Goal: Task Accomplishment & Management: Complete application form

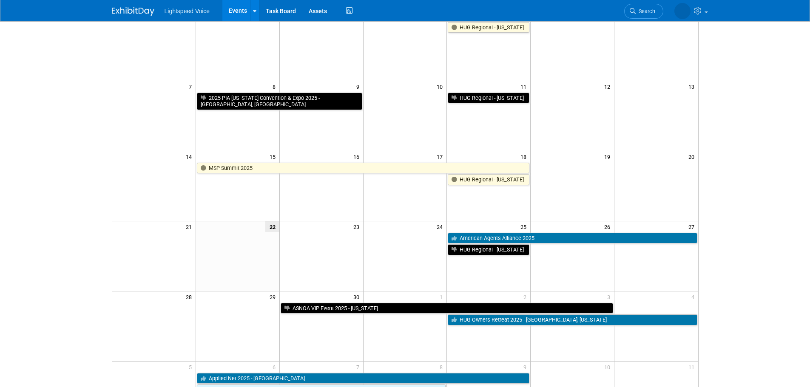
scroll to position [85, 0]
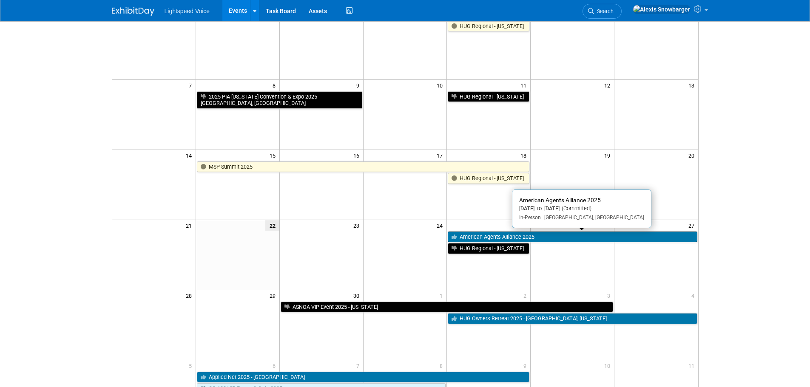
click at [469, 237] on link "American Agents Alliance 2025" at bounding box center [572, 237] width 249 height 11
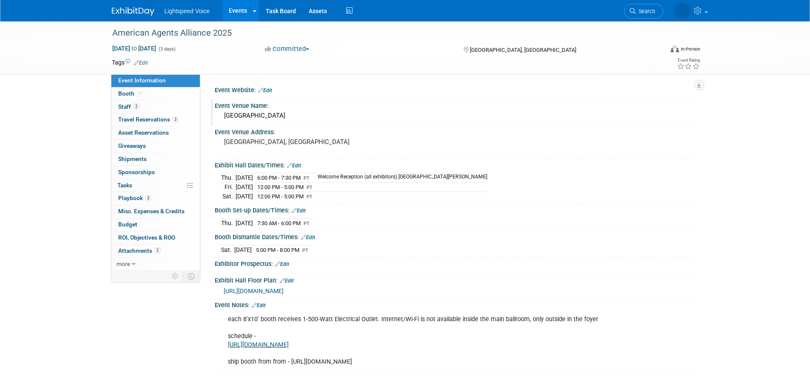
click at [284, 111] on div "[GEOGRAPHIC_DATA]" at bounding box center [456, 115] width 471 height 13
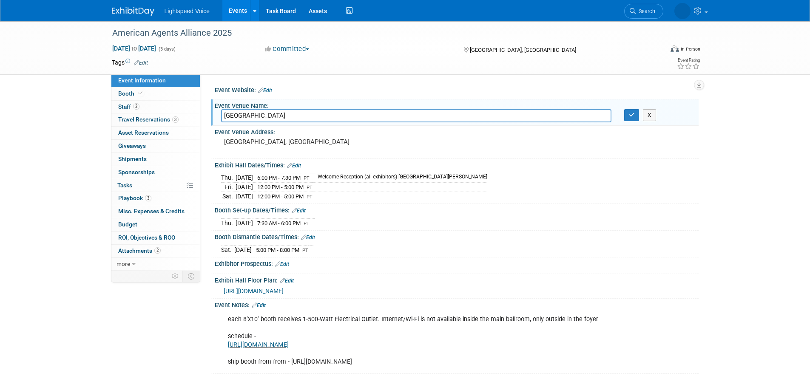
click at [284, 111] on input "[GEOGRAPHIC_DATA]" at bounding box center [416, 115] width 390 height 13
drag, startPoint x: 630, startPoint y: 115, endPoint x: 614, endPoint y: 119, distance: 16.7
click at [630, 115] on icon "button" at bounding box center [632, 115] width 6 height 6
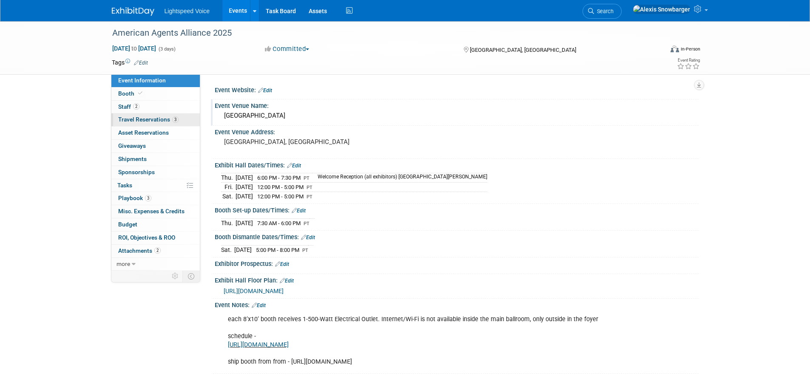
click at [139, 121] on span "Travel Reservations 3" at bounding box center [148, 119] width 60 height 7
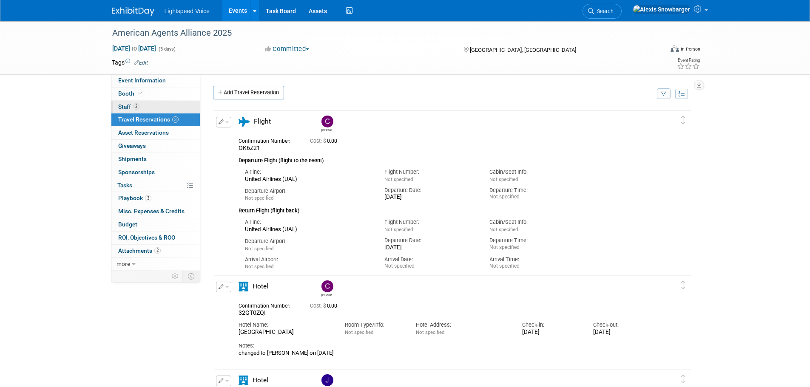
click at [125, 104] on span "Staff 2" at bounding box center [128, 106] width 21 height 7
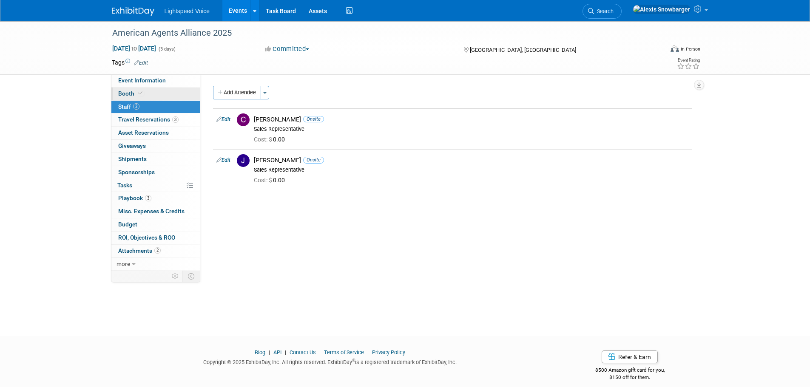
click at [128, 94] on span "Booth" at bounding box center [131, 93] width 26 height 7
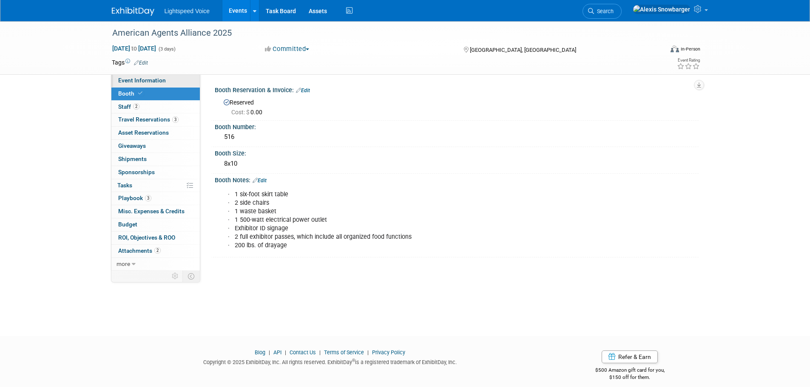
drag, startPoint x: 148, startPoint y: 79, endPoint x: 150, endPoint y: 86, distance: 7.5
click at [148, 78] on span "Event Information" at bounding box center [142, 80] width 48 height 7
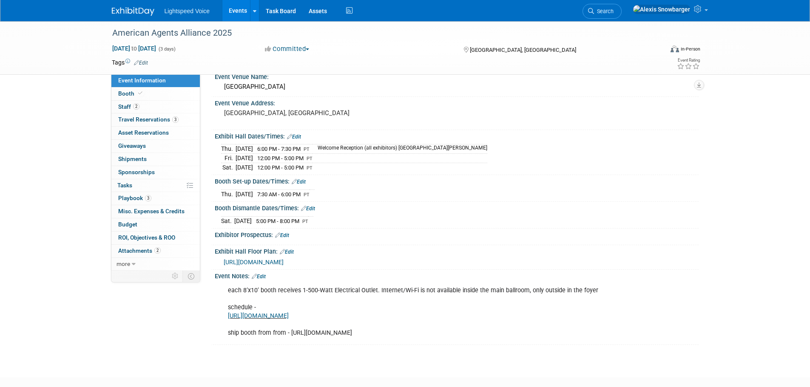
scroll to position [86, 0]
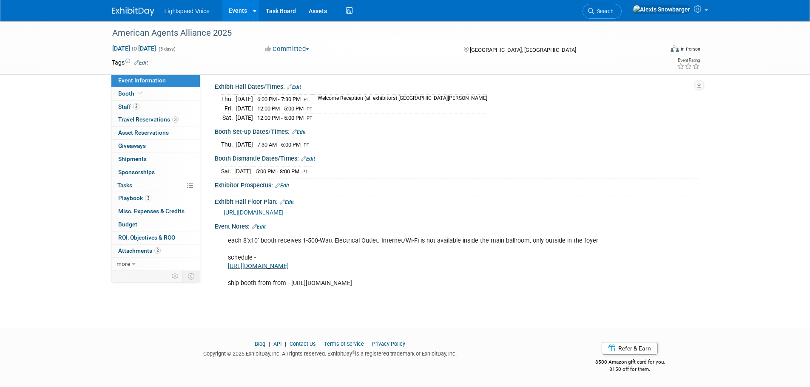
drag, startPoint x: 379, startPoint y: 262, endPoint x: 216, endPoint y: 259, distance: 163.3
click at [224, 261] on div "each 8’x10’ booth receives 1-500-Watt Electrical Outlet. Internet/Wi-Fi is not …" at bounding box center [413, 263] width 383 height 60
copy link "https://agentsalliance.com/conference-schedule/"
click at [296, 289] on div "each 8’x10’ booth receives 1-500-Watt Electrical Outlet. Internet/Wi-Fi is not …" at bounding box center [413, 263] width 383 height 60
drag, startPoint x: 405, startPoint y: 286, endPoint x: 290, endPoint y: 275, distance: 114.8
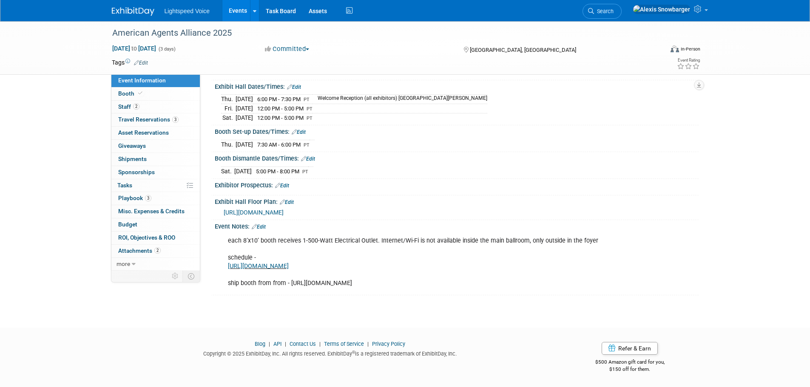
click at [290, 275] on div "each 8’x10’ booth receives 1-500-Watt Electrical Outlet. Internet/Wi-Fi is not …" at bounding box center [413, 263] width 383 height 60
copy div "https://locations.ups.com/us/en/ca/palmdesert/access-point-location-270715.html…"
click at [258, 244] on div "each 8’x10’ booth receives 1-500-Watt Electrical Outlet. Internet/Wi-Fi is not …" at bounding box center [413, 263] width 383 height 60
click at [158, 200] on link "3 Playbook 3" at bounding box center [155, 198] width 88 height 13
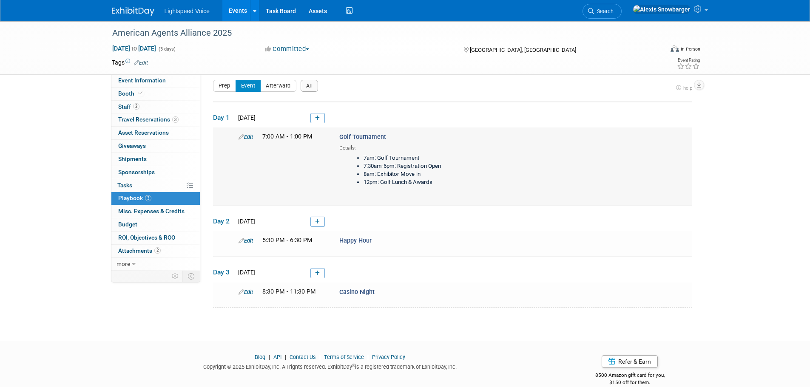
scroll to position [0, 0]
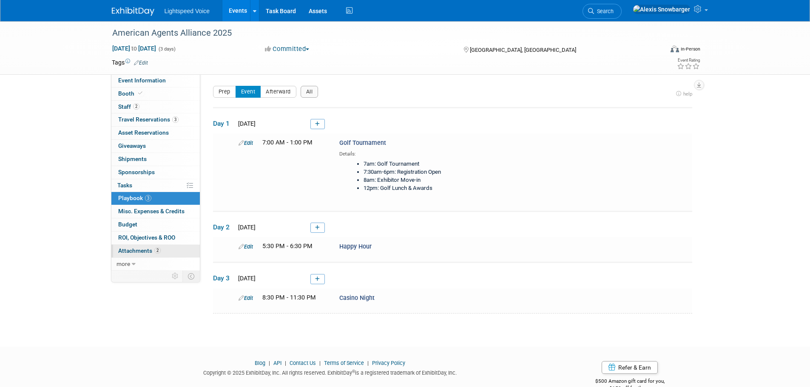
click at [142, 249] on span "Attachments 2" at bounding box center [139, 250] width 43 height 7
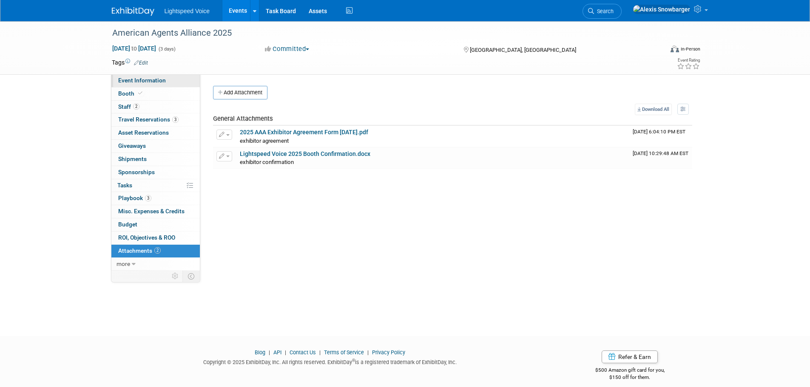
click at [133, 81] on span "Event Information" at bounding box center [142, 80] width 48 height 7
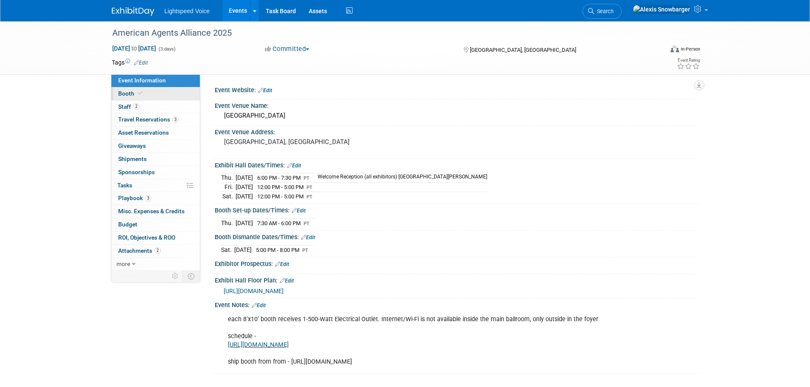
click at [136, 94] on span at bounding box center [140, 93] width 8 height 6
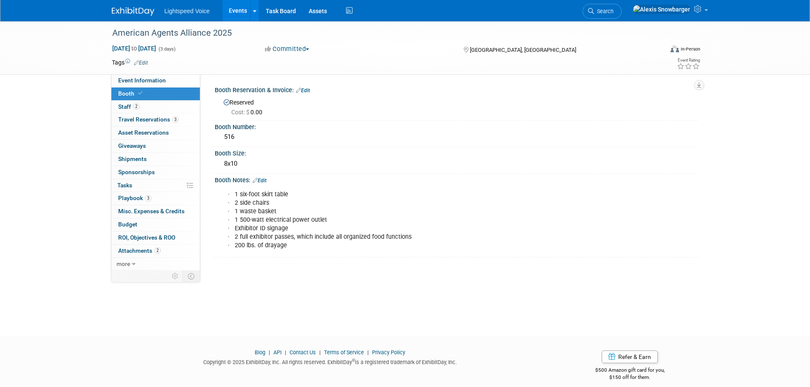
click at [425, 93] on div "Booth Reservation & Invoice: Edit" at bounding box center [457, 89] width 484 height 11
click at [288, 51] on button "Committed" at bounding box center [287, 49] width 51 height 9
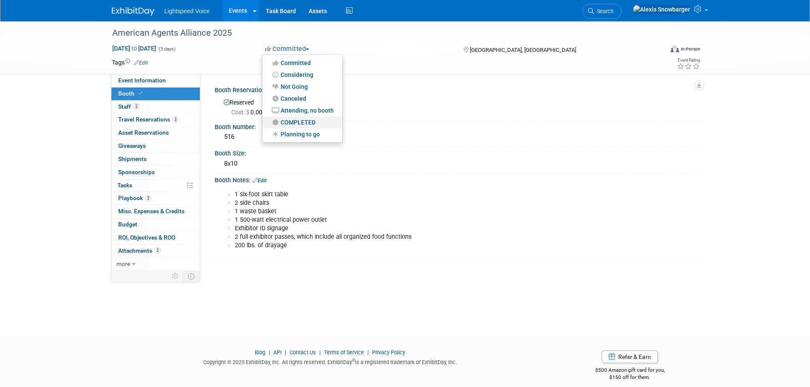
click at [295, 125] on link "COMPLETED" at bounding box center [302, 122] width 80 height 12
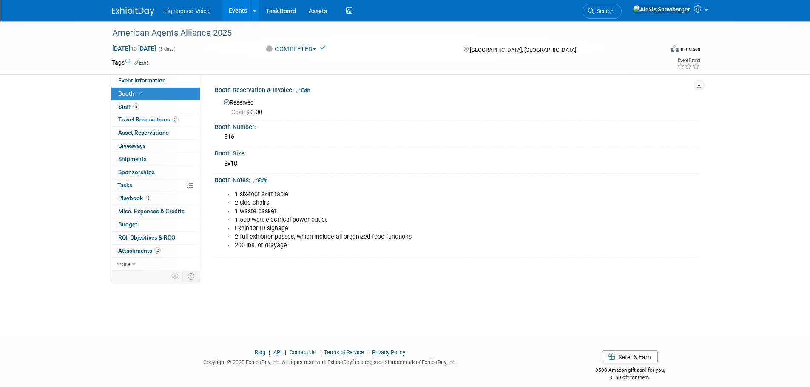
click at [229, 9] on link "Events" at bounding box center [237, 10] width 31 height 21
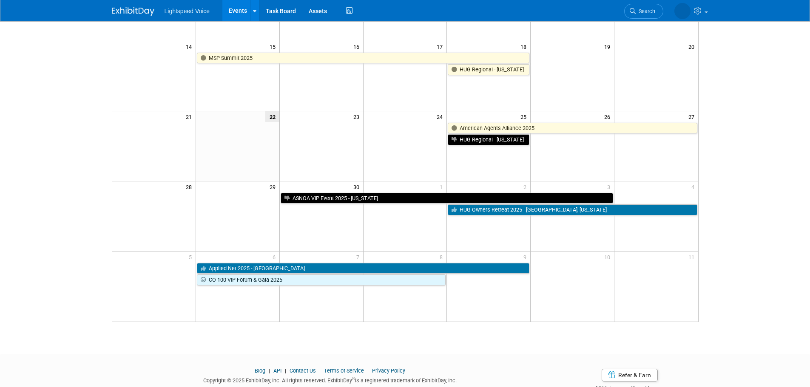
scroll to position [213, 0]
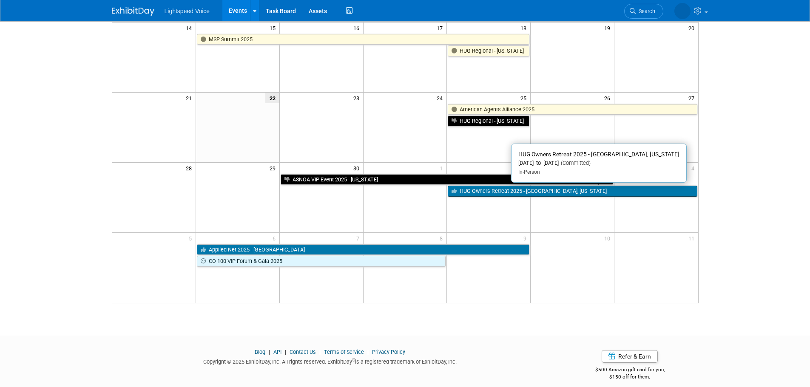
click at [500, 190] on link "HUG Owners Retreat 2025 - [GEOGRAPHIC_DATA], [US_STATE]" at bounding box center [572, 191] width 249 height 11
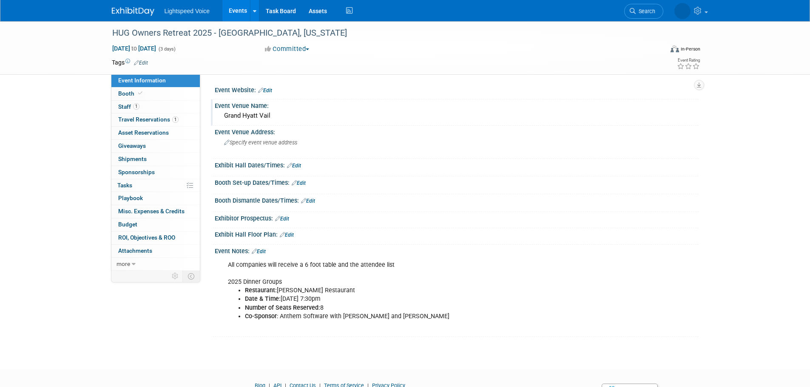
click at [258, 114] on div "Grand Hyatt Vail" at bounding box center [456, 115] width 471 height 13
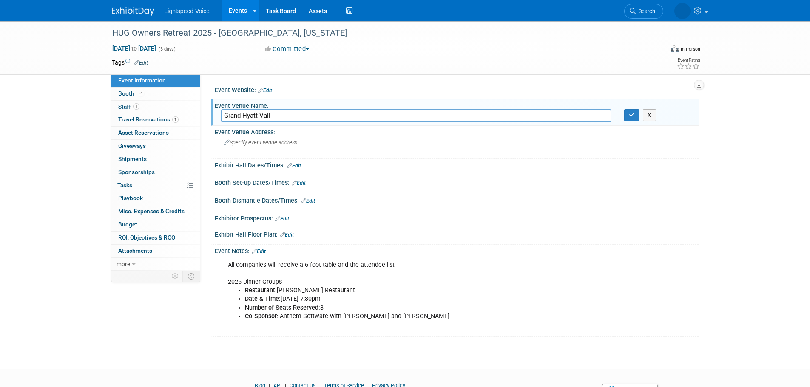
click at [258, 114] on input "Grand Hyatt Vail" at bounding box center [416, 115] width 390 height 13
click at [257, 114] on input "Grand Hyatt Vail" at bounding box center [416, 115] width 390 height 13
click at [633, 113] on icon "button" at bounding box center [632, 115] width 6 height 6
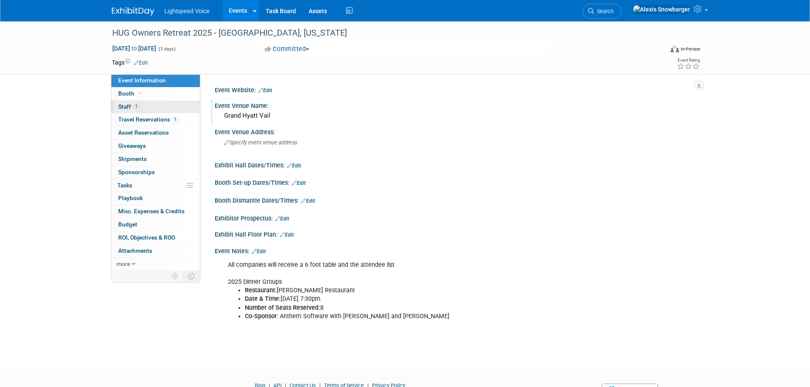
click at [132, 107] on span "Staff 1" at bounding box center [128, 106] width 21 height 7
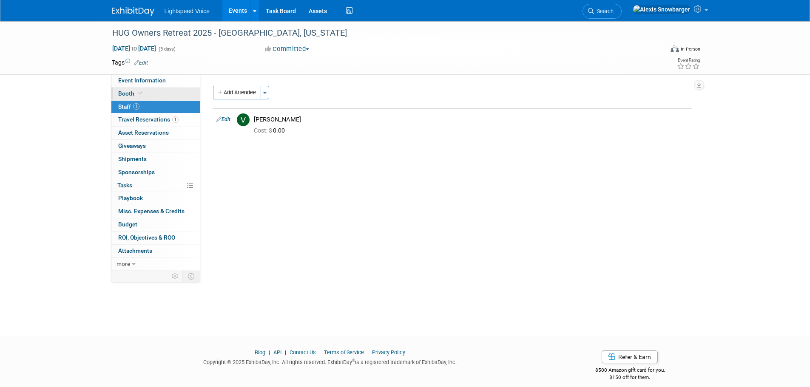
click at [135, 96] on span "Booth" at bounding box center [131, 93] width 26 height 7
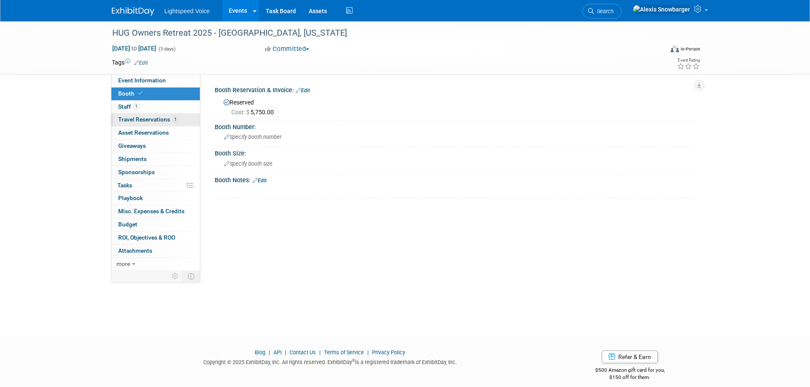
click at [136, 120] on span "Travel Reservations 1" at bounding box center [148, 119] width 60 height 7
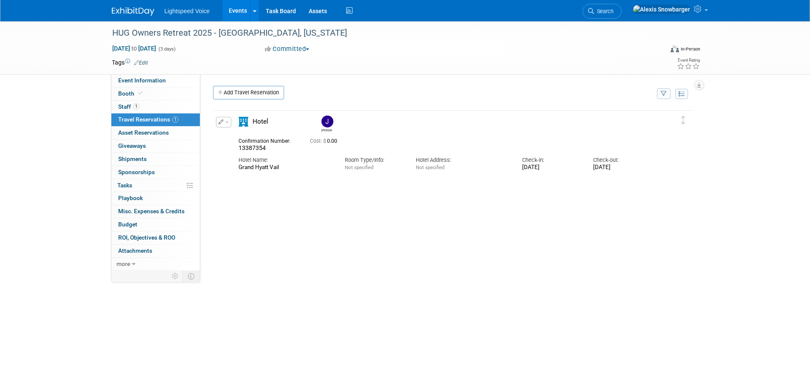
click at [306, 226] on div "Delete Reservation Joel 13387354 Cost: $ 0.00" at bounding box center [452, 236] width 479 height 255
click at [309, 226] on div "Delete Reservation Joel 13387354 Cost: $ 0.00" at bounding box center [452, 236] width 479 height 255
drag, startPoint x: 238, startPoint y: 148, endPoint x: 272, endPoint y: 149, distance: 33.6
click at [272, 149] on div "Confirmation Number: 13387354" at bounding box center [267, 144] width 71 height 17
click at [287, 190] on div "Delete Reservation Joel 13387354 Cost: $ 0.00" at bounding box center [452, 236] width 479 height 255
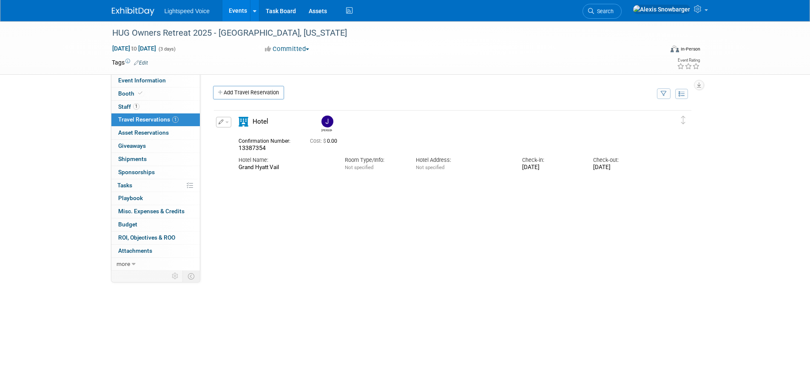
drag, startPoint x: 592, startPoint y: 170, endPoint x: 612, endPoint y: 177, distance: 21.2
click at [620, 170] on div "Check-out: Sat. Oct 4, 2025" at bounding box center [622, 161] width 71 height 19
click at [595, 187] on div "Delete Reservation Joel 13387354 Cost: $ 0.00" at bounding box center [452, 236] width 479 height 255
drag, startPoint x: 265, startPoint y: 150, endPoint x: 234, endPoint y: 151, distance: 30.6
click at [234, 151] on div "Confirmation Number: 13387354" at bounding box center [267, 144] width 71 height 17
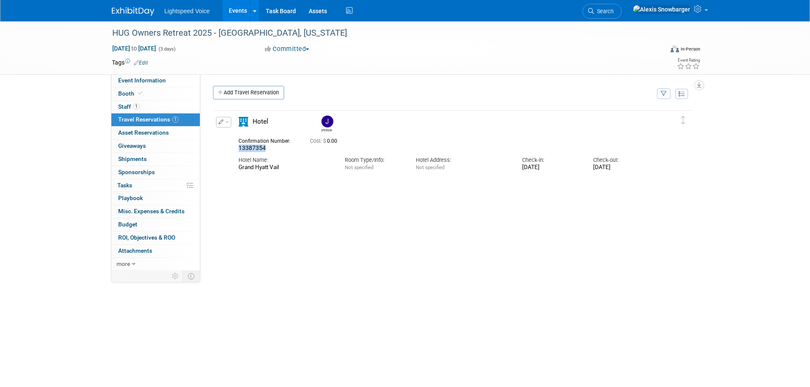
click at [247, 147] on span "13387354" at bounding box center [251, 148] width 27 height 7
click at [258, 147] on span "13387354" at bounding box center [251, 148] width 27 height 7
click at [274, 148] on div "13387354" at bounding box center [267, 149] width 59 height 8
click at [562, 245] on div "Delete Reservation Joel 13387354 Cost: $ 0.00" at bounding box center [452, 236] width 479 height 255
click at [223, 124] on button "button" at bounding box center [223, 122] width 15 height 11
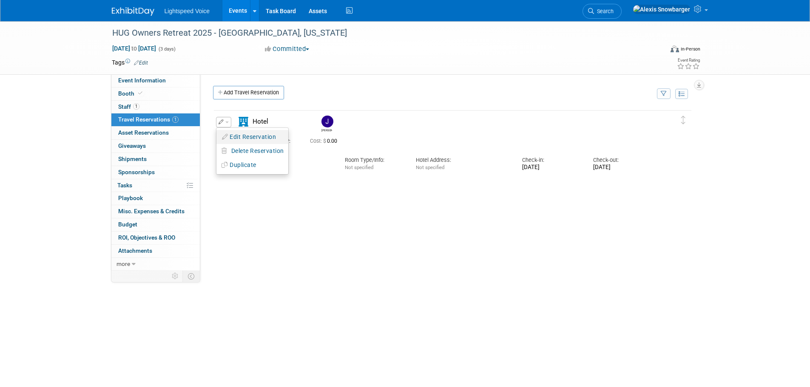
click at [240, 136] on button "Edit Reservation" at bounding box center [252, 137] width 72 height 12
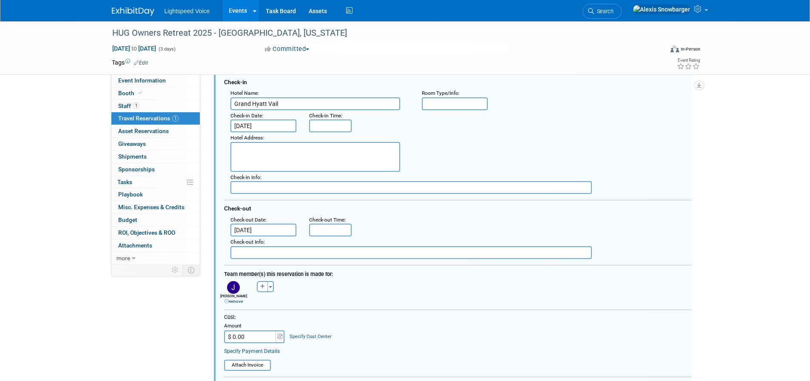
scroll to position [114, 0]
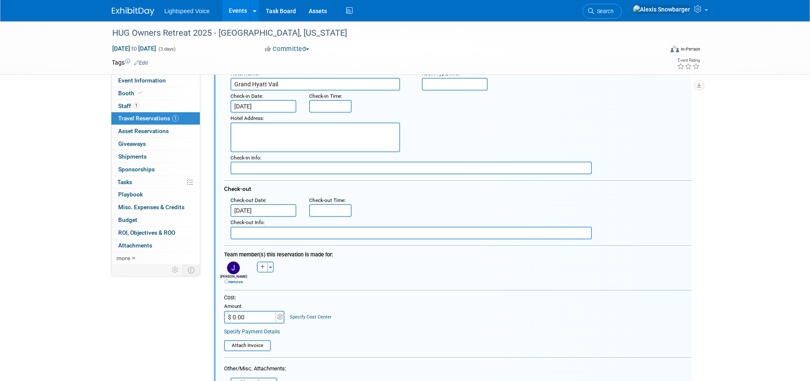
click at [234, 283] on link "remove" at bounding box center [233, 281] width 18 height 5
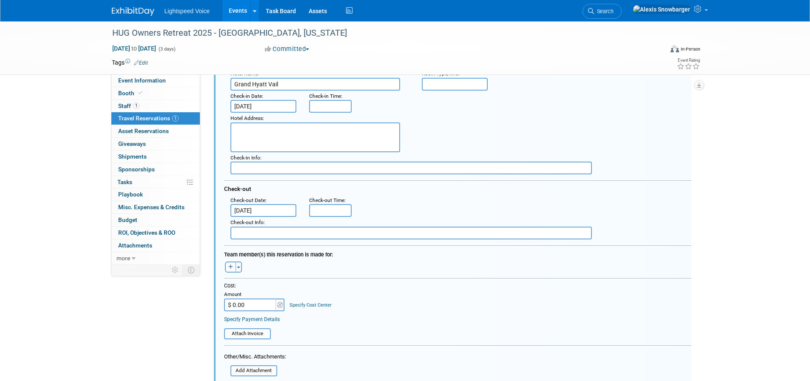
click at [231, 271] on button "button" at bounding box center [230, 266] width 11 height 11
select select
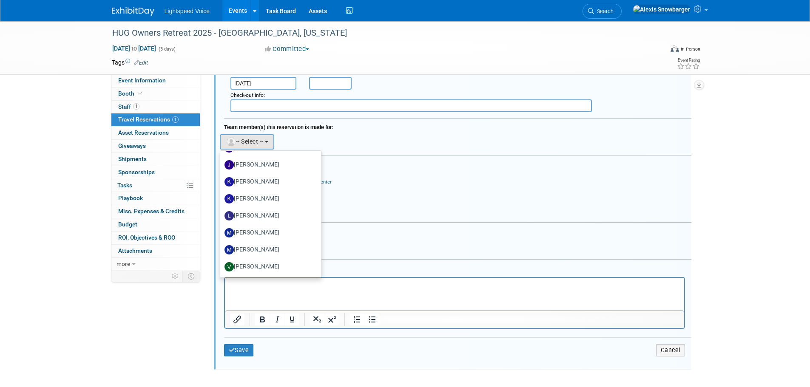
scroll to position [241, 0]
click at [272, 271] on label "[PERSON_NAME]" at bounding box center [268, 267] width 89 height 14
click at [221, 268] on input "[PERSON_NAME]" at bounding box center [219, 266] width 6 height 6
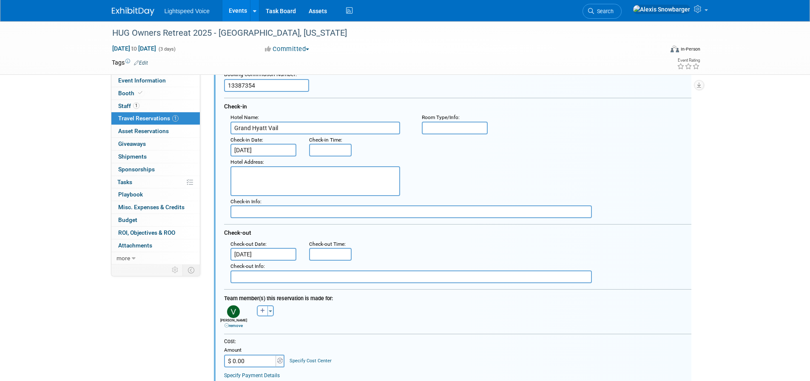
scroll to position [85, 0]
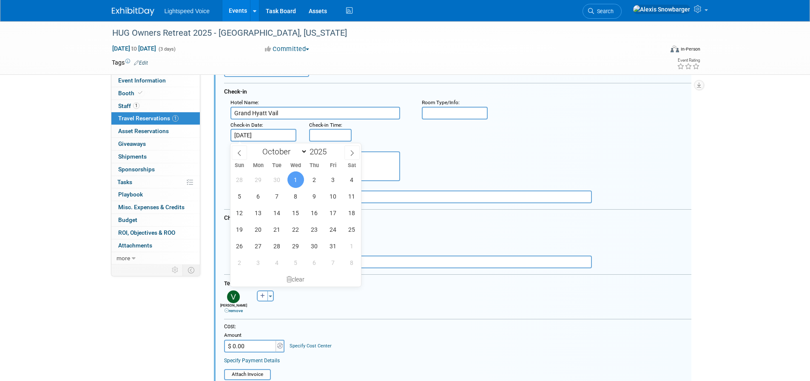
click at [247, 135] on input "Oct 1, 2025" at bounding box center [263, 135] width 66 height 13
click at [314, 179] on span "2" at bounding box center [314, 179] width 17 height 17
type input "Oct 2, 2025"
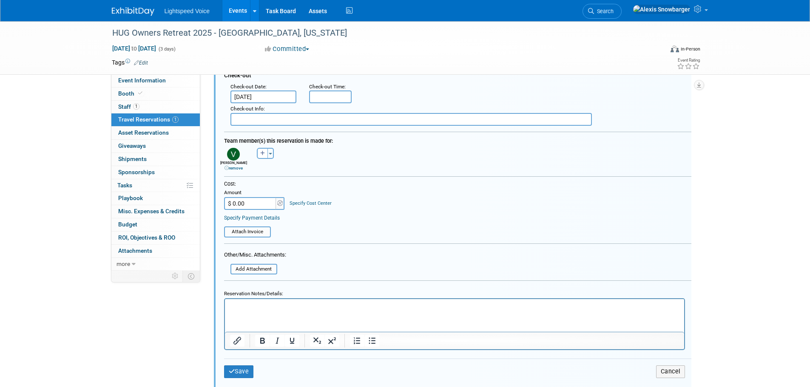
scroll to position [255, 0]
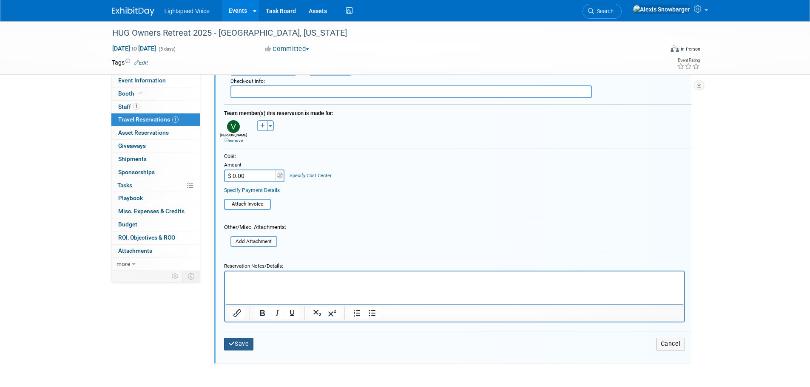
click at [235, 344] on button "Save" at bounding box center [239, 344] width 30 height 12
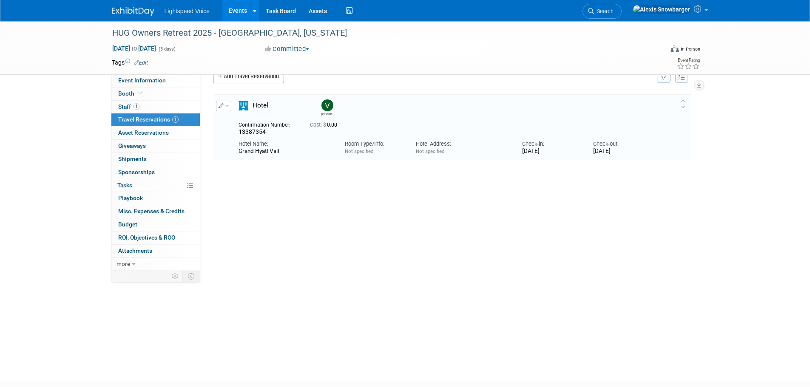
scroll to position [9, 0]
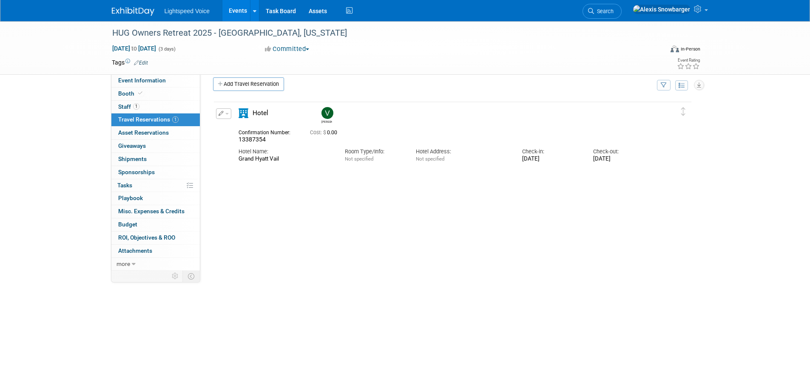
click at [82, 96] on div "HUG Owners Retreat 2025 - Vail, Colorado Oct 2, 2025 to Oct 4, 2025 (3 days) Oc…" at bounding box center [405, 193] width 810 height 361
click at [230, 14] on link "Events" at bounding box center [237, 10] width 31 height 21
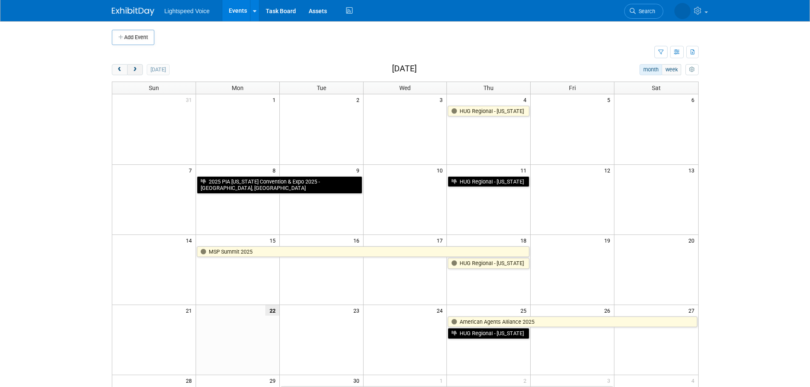
click at [136, 71] on span "next" at bounding box center [135, 70] width 6 height 6
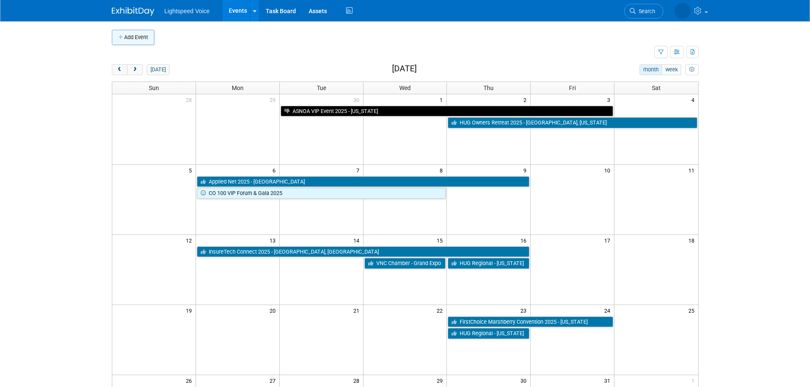
click at [122, 36] on icon "button" at bounding box center [121, 38] width 6 height 6
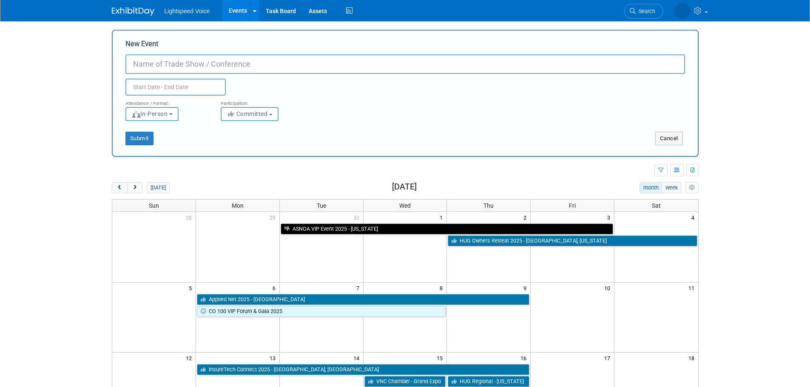
click at [246, 65] on input "New Event" at bounding box center [404, 64] width 559 height 20
click at [170, 64] on input "InsureTech Spring Conference" at bounding box center [404, 64] width 559 height 20
click at [253, 68] on input "InsureTech NY Spring Conference" at bounding box center [404, 64] width 559 height 20
type input "InsureTech NY Spring Conference 2026"
click at [247, 111] on span "Committed" at bounding box center [247, 114] width 41 height 7
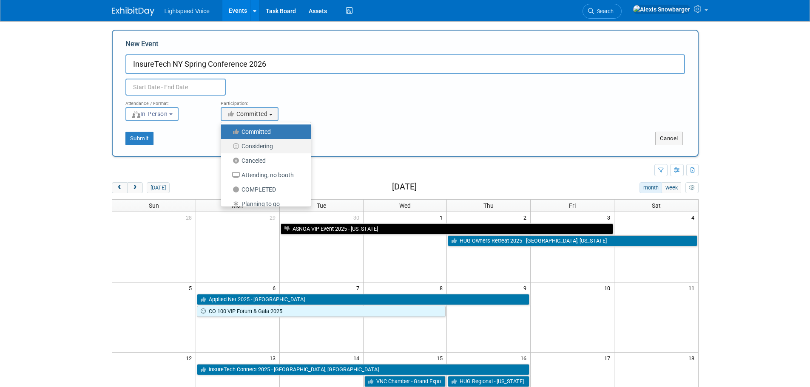
click at [255, 146] on label "Considering" at bounding box center [263, 146] width 77 height 11
click at [229, 146] on input "Considering" at bounding box center [226, 147] width 6 height 6
select select "2"
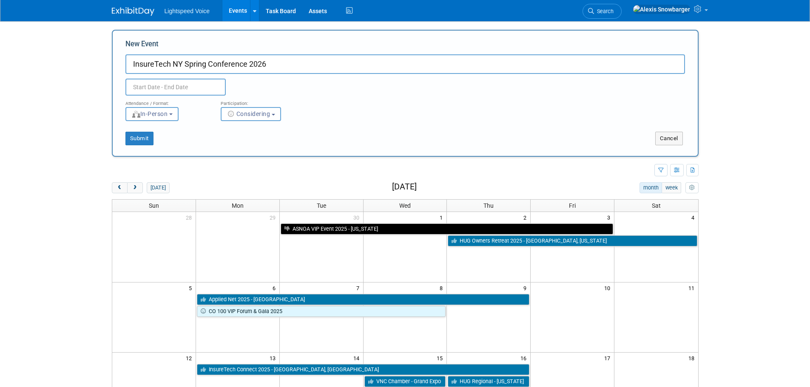
click at [145, 85] on input "text" at bounding box center [175, 87] width 100 height 17
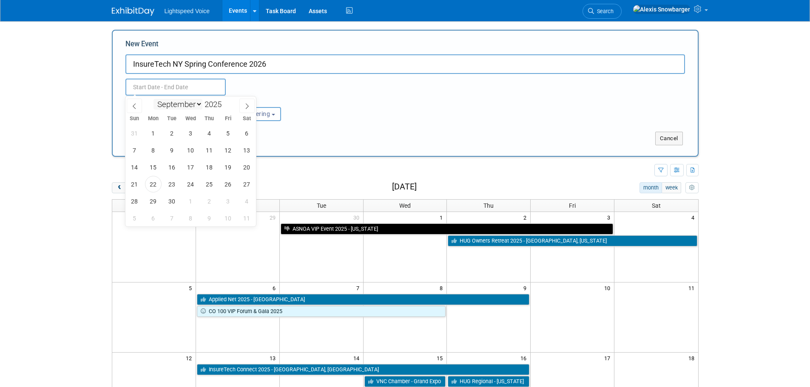
click at [192, 102] on select "January February March April May June July August September October November De…" at bounding box center [177, 104] width 49 height 11
select select "2"
click at [153, 99] on select "January February March April May June July August September October November De…" at bounding box center [177, 104] width 49 height 11
click at [227, 102] on span at bounding box center [225, 101] width 6 height 5
type input "2026"
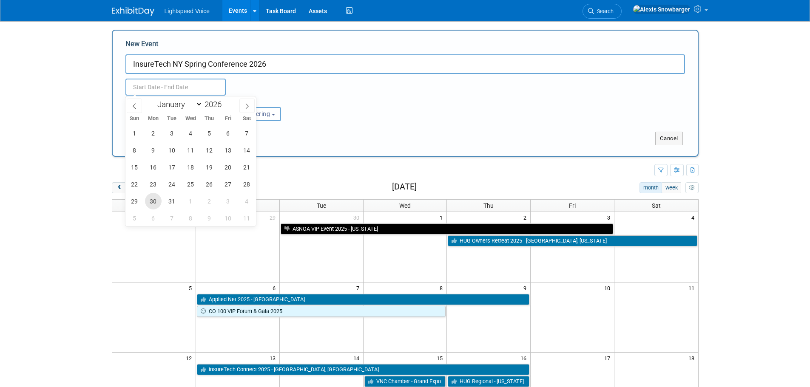
click at [149, 199] on span "30" at bounding box center [153, 201] width 17 height 17
click at [175, 199] on span "31" at bounding box center [172, 201] width 17 height 17
type input "[DATE] to [DATE]"
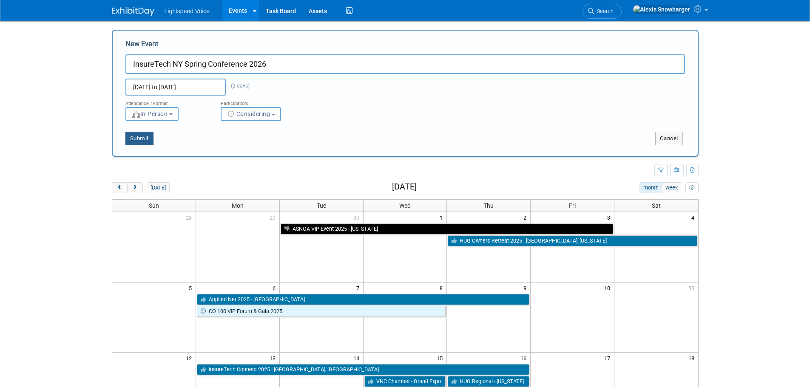
click at [133, 139] on button "Submit" at bounding box center [139, 139] width 28 height 14
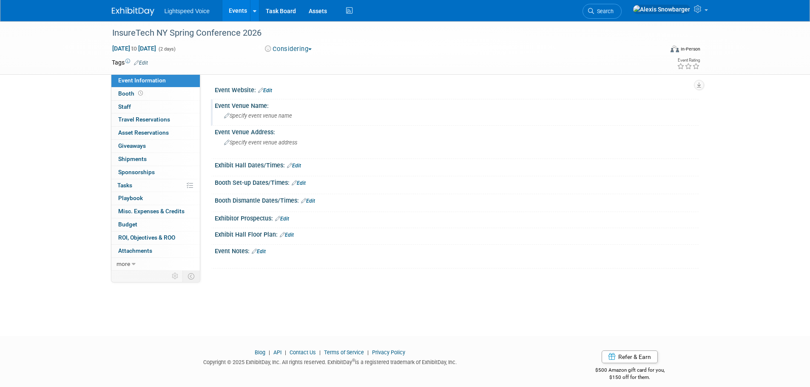
click at [292, 116] on div "Specify event venue name" at bounding box center [456, 115] width 471 height 13
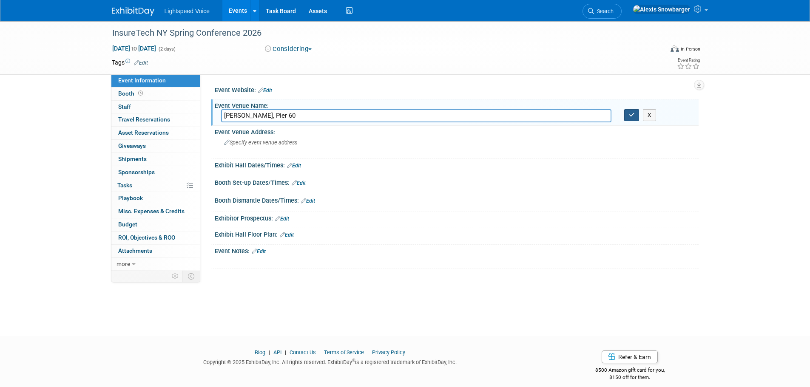
type input "[PERSON_NAME], Pier 60"
click at [631, 113] on icon "button" at bounding box center [632, 115] width 6 height 6
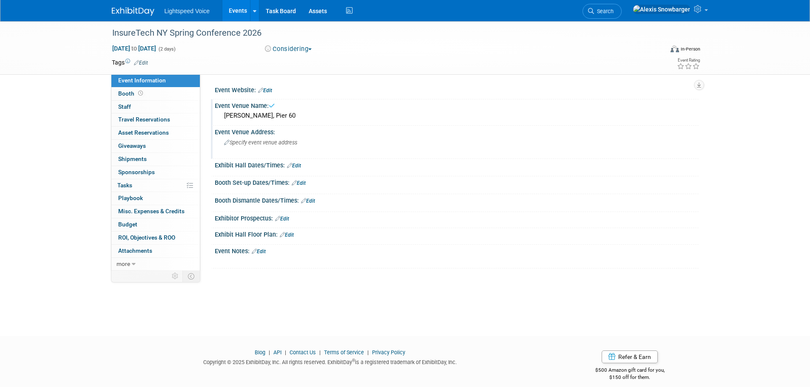
click at [267, 141] on span "Specify event venue address" at bounding box center [260, 142] width 73 height 6
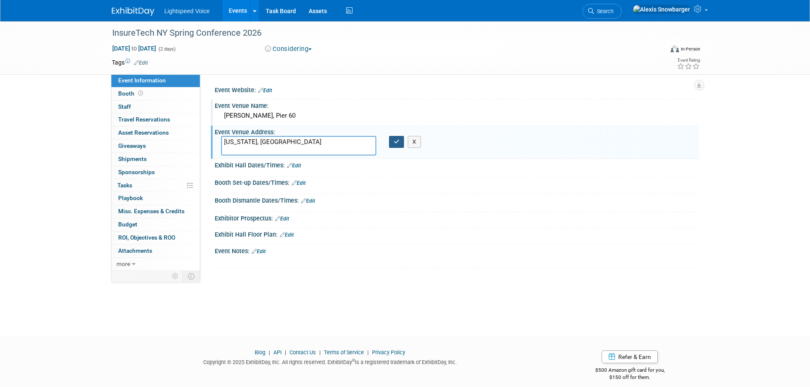
type textarea "[US_STATE], [GEOGRAPHIC_DATA]"
click at [395, 143] on icon "button" at bounding box center [397, 142] width 6 height 6
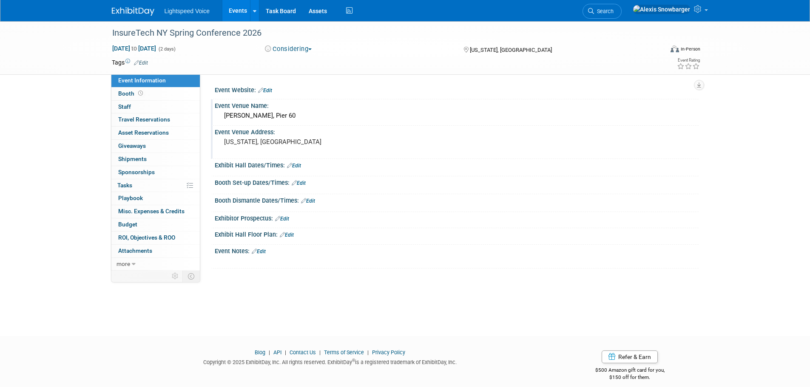
click at [266, 252] on link "Edit" at bounding box center [259, 252] width 14 height 6
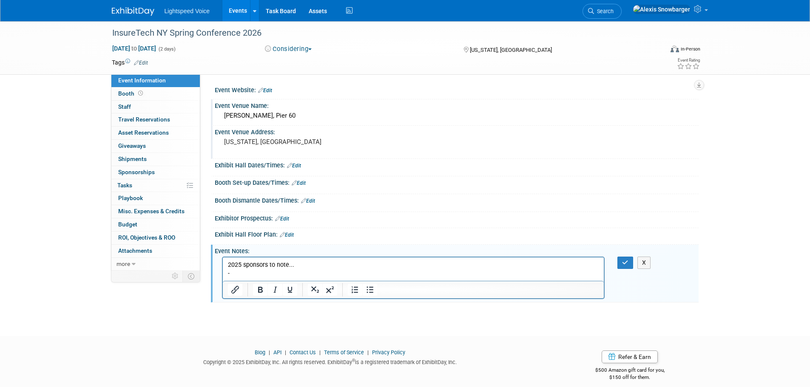
click at [297, 270] on p "-" at bounding box center [413, 274] width 372 height 9
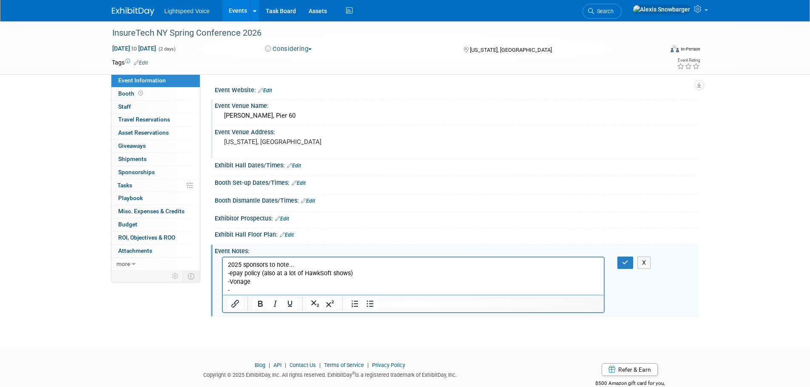
click at [236, 293] on p "-" at bounding box center [413, 291] width 372 height 9
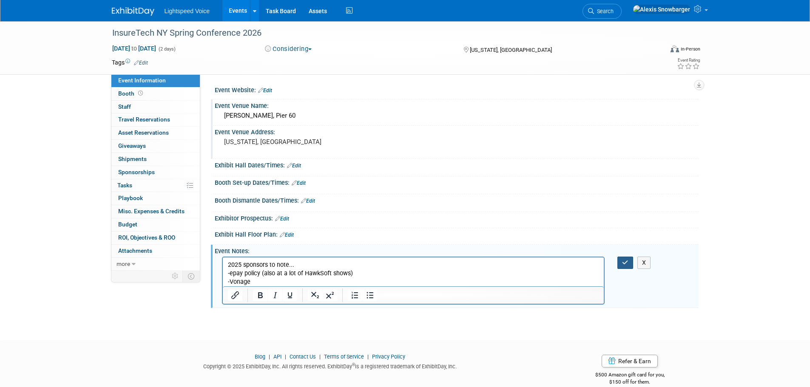
click at [624, 260] on icon "button" at bounding box center [625, 263] width 6 height 6
